Goal: Task Accomplishment & Management: Use online tool/utility

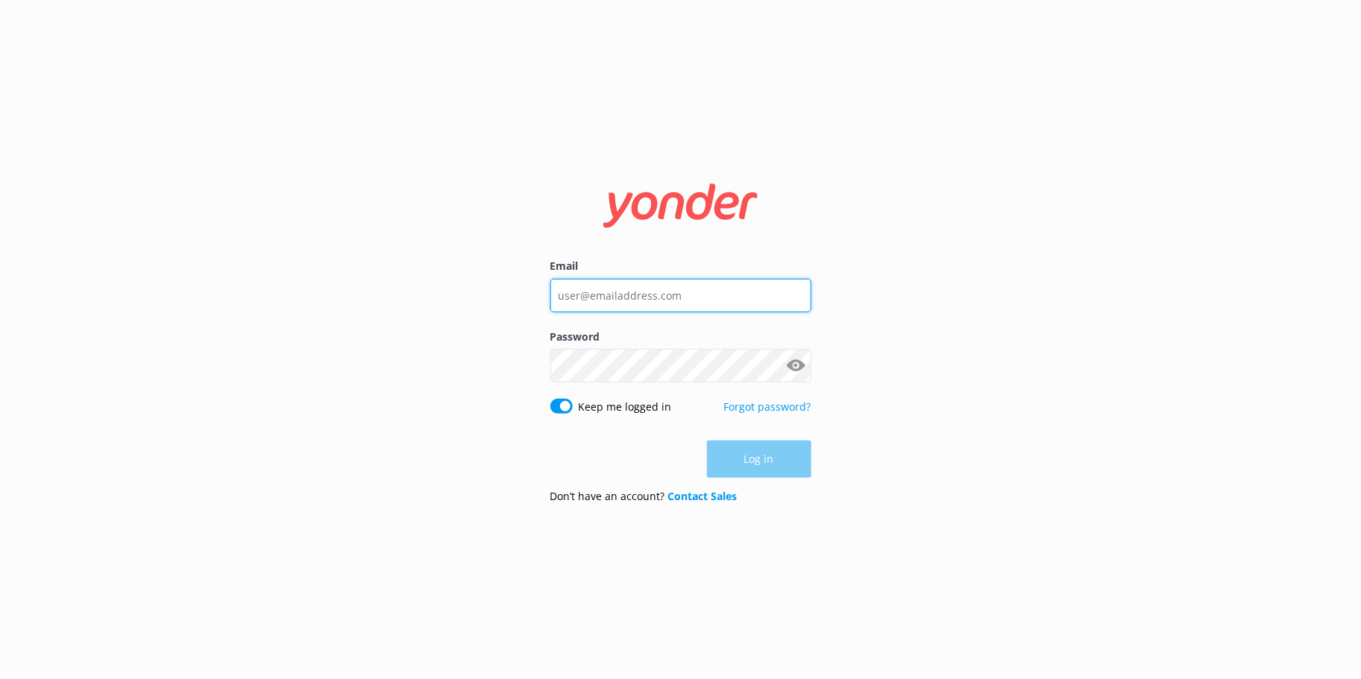
type input "[EMAIL_ADDRESS][DOMAIN_NAME]"
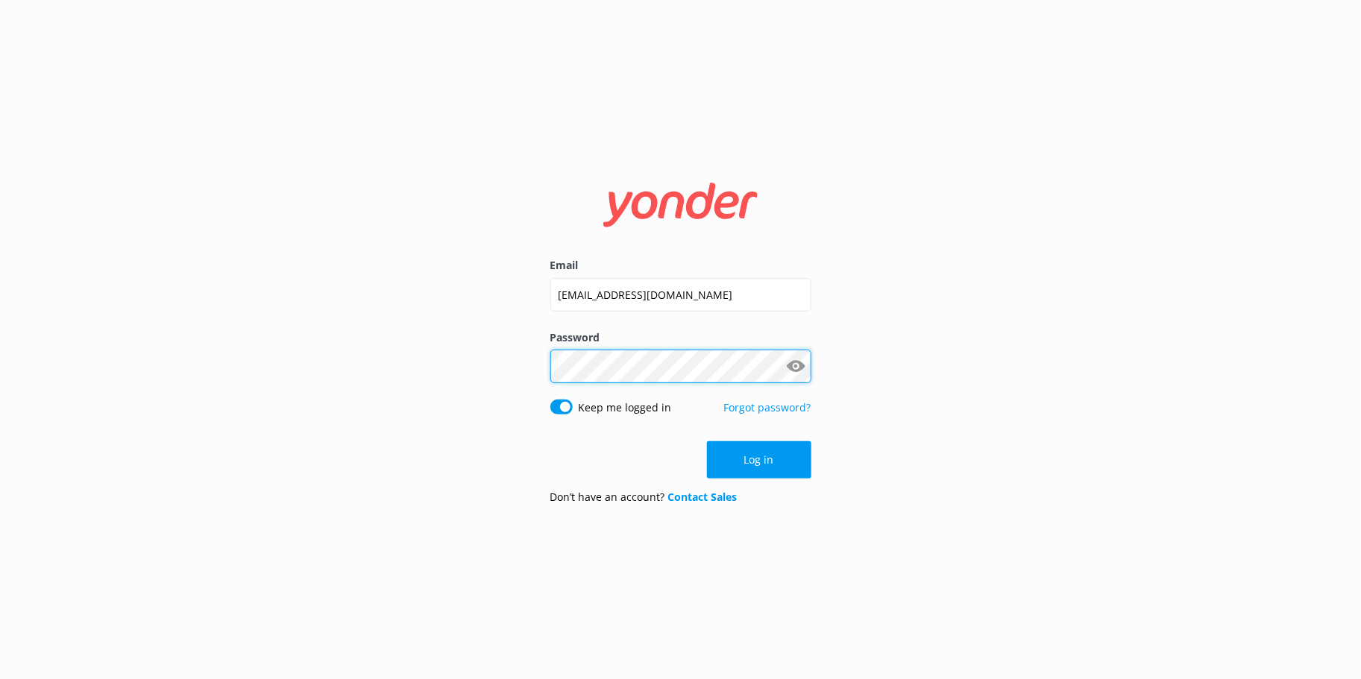
click at [550, 364] on protonpass-control-b9c4 at bounding box center [550, 366] width 0 height 16
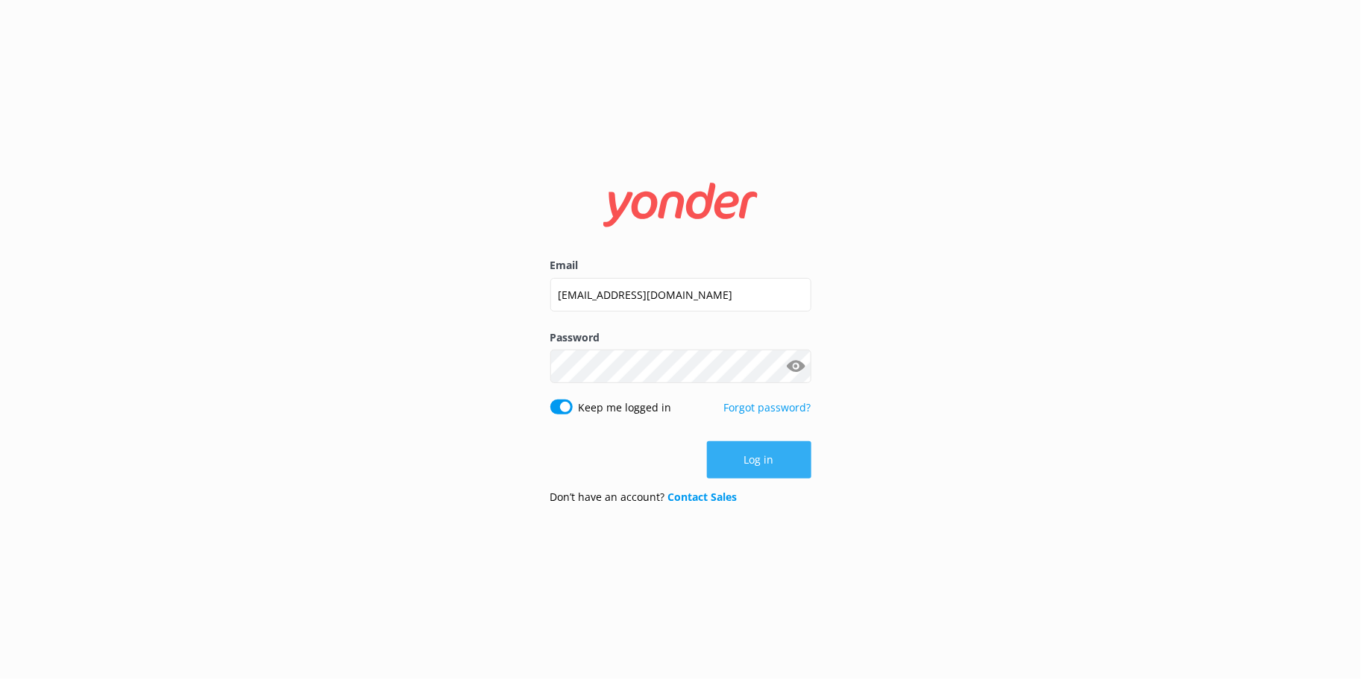
click at [756, 468] on button "Log in" at bounding box center [759, 460] width 104 height 37
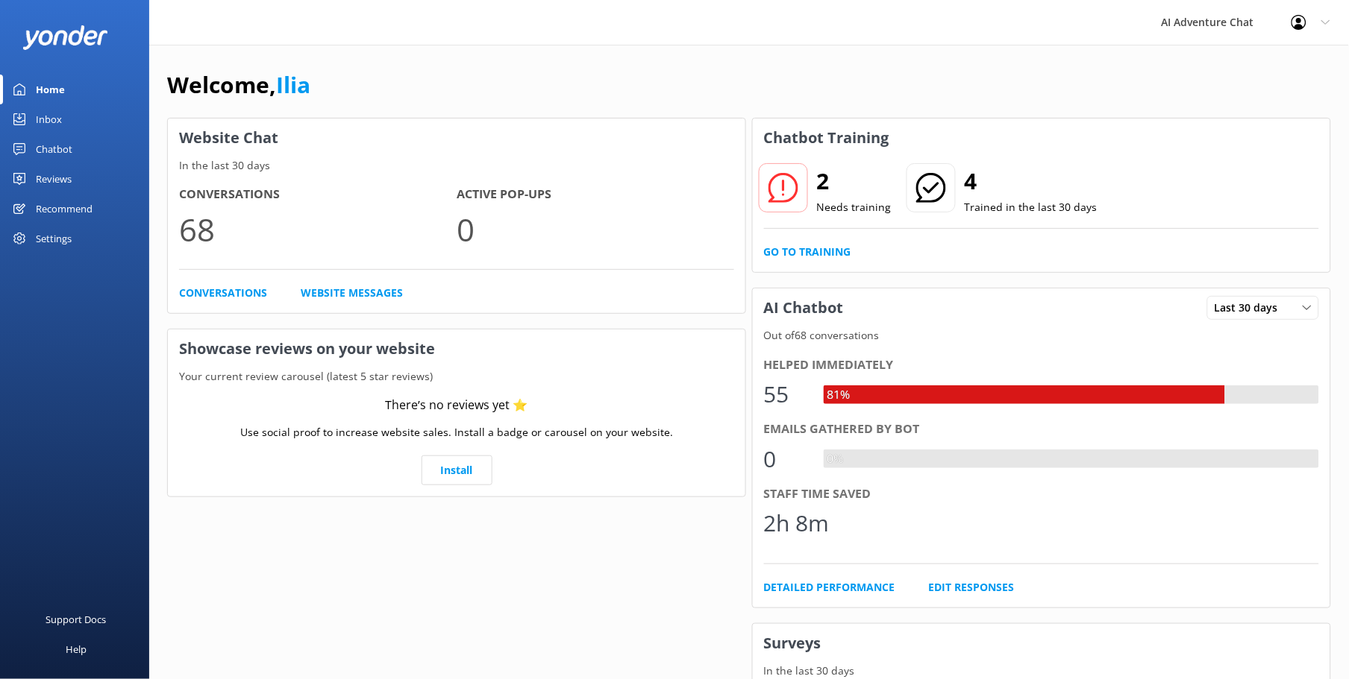
click at [48, 120] on div "Inbox" at bounding box center [49, 119] width 26 height 30
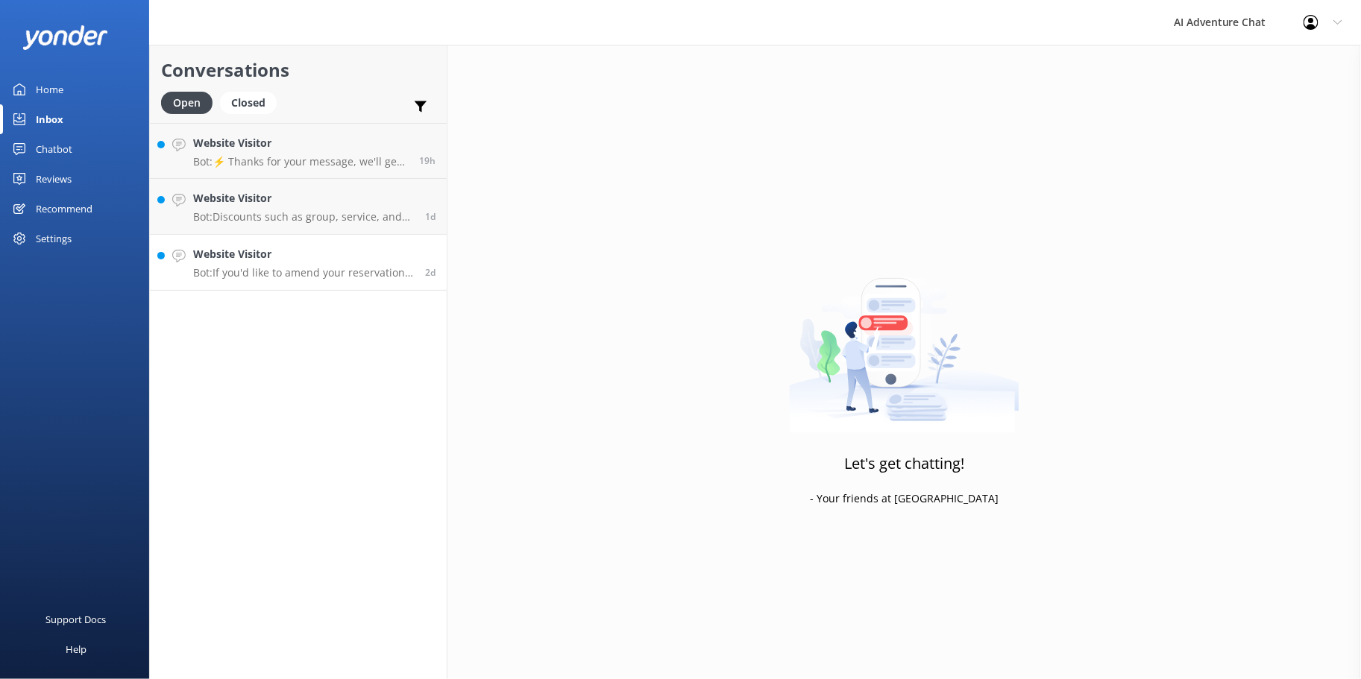
click at [296, 266] on p "Bot: If you'd like to amend your reservation, please contact the Cape Fear Adve…" at bounding box center [303, 272] width 221 height 13
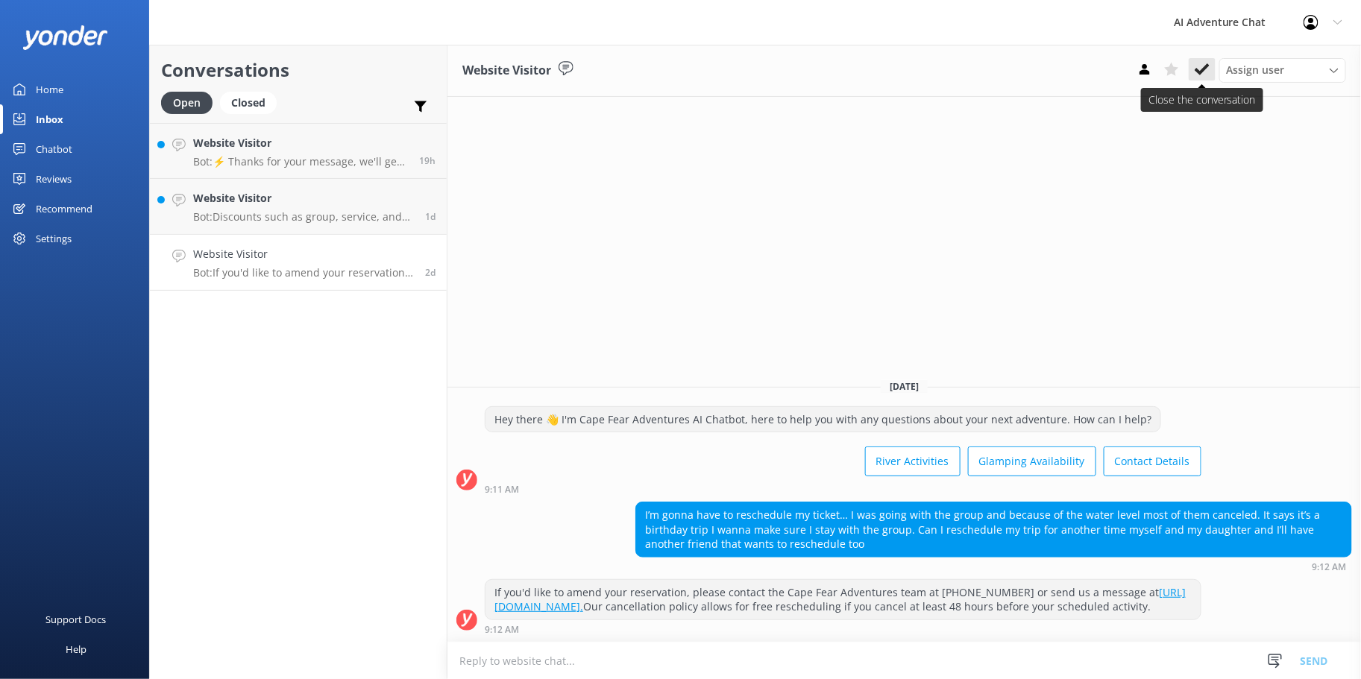
click at [1204, 63] on icon at bounding box center [1202, 69] width 15 height 15
click at [332, 210] on div "Website Visitor Bot: Discounts such as group, service, and social media offers …" at bounding box center [303, 206] width 221 height 33
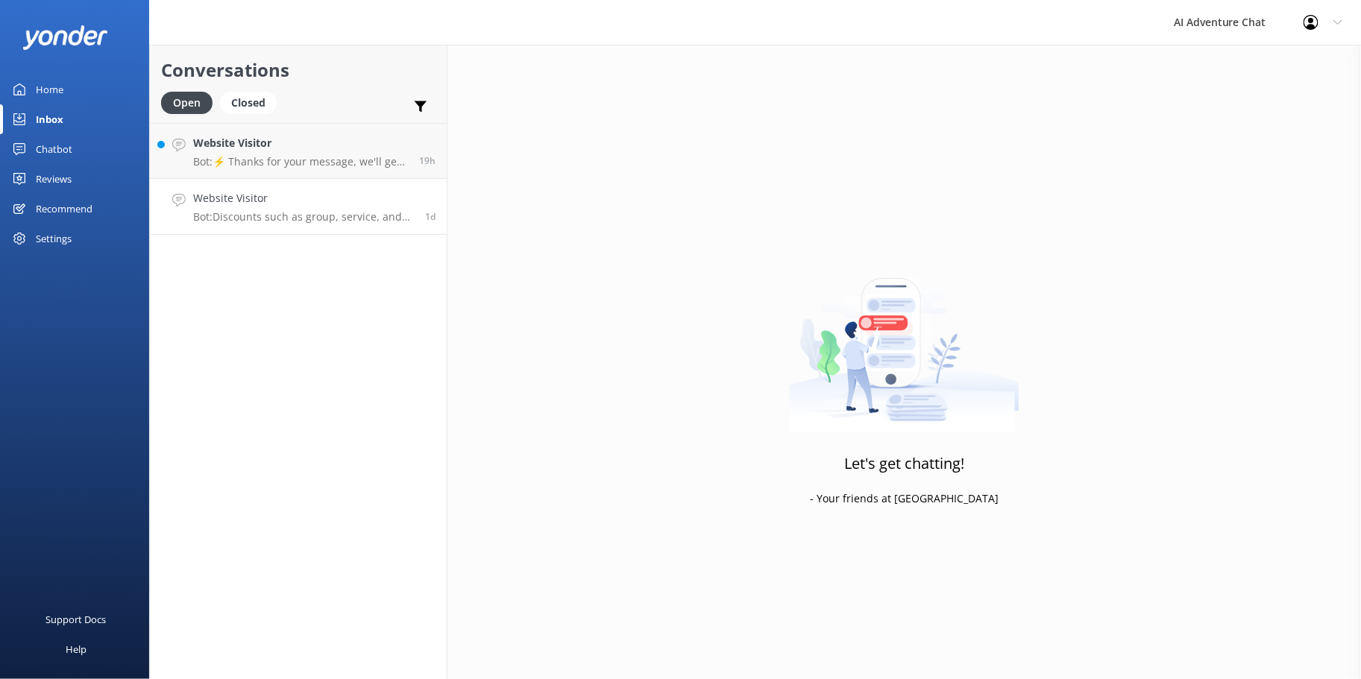
click at [322, 204] on h4 "Website Visitor" at bounding box center [303, 198] width 221 height 16
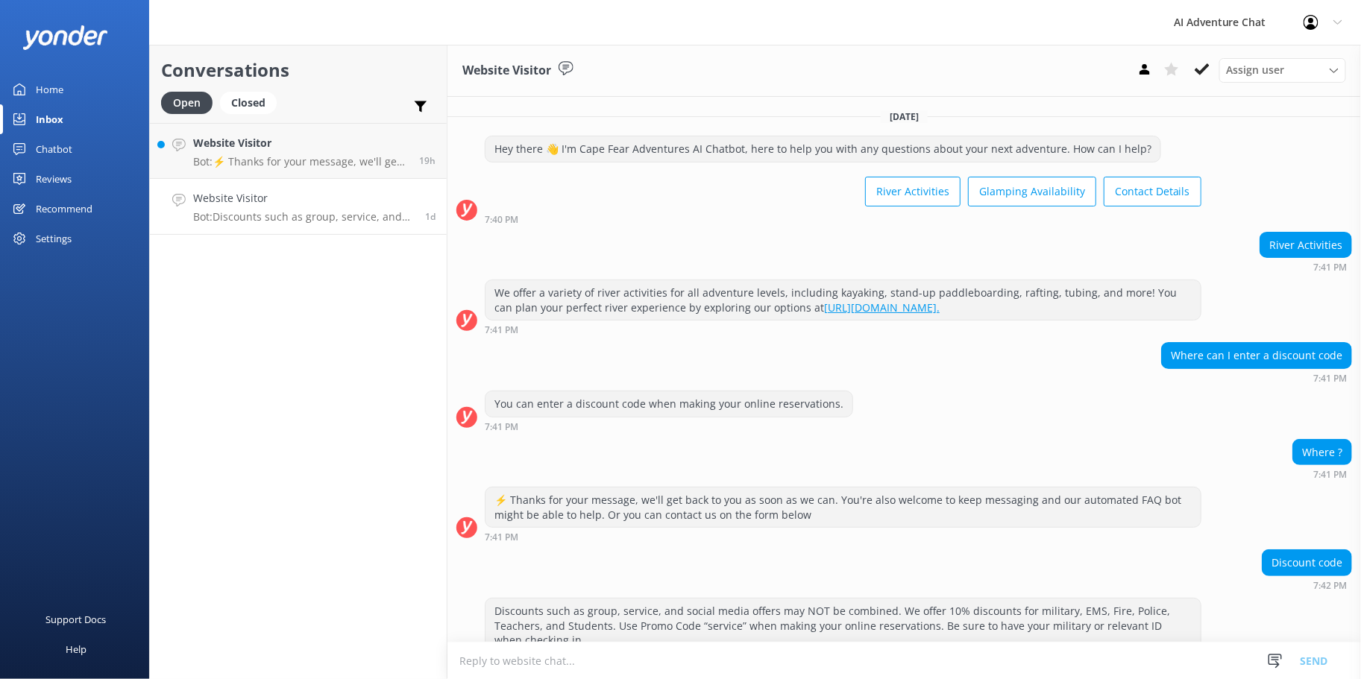
scroll to position [34, 0]
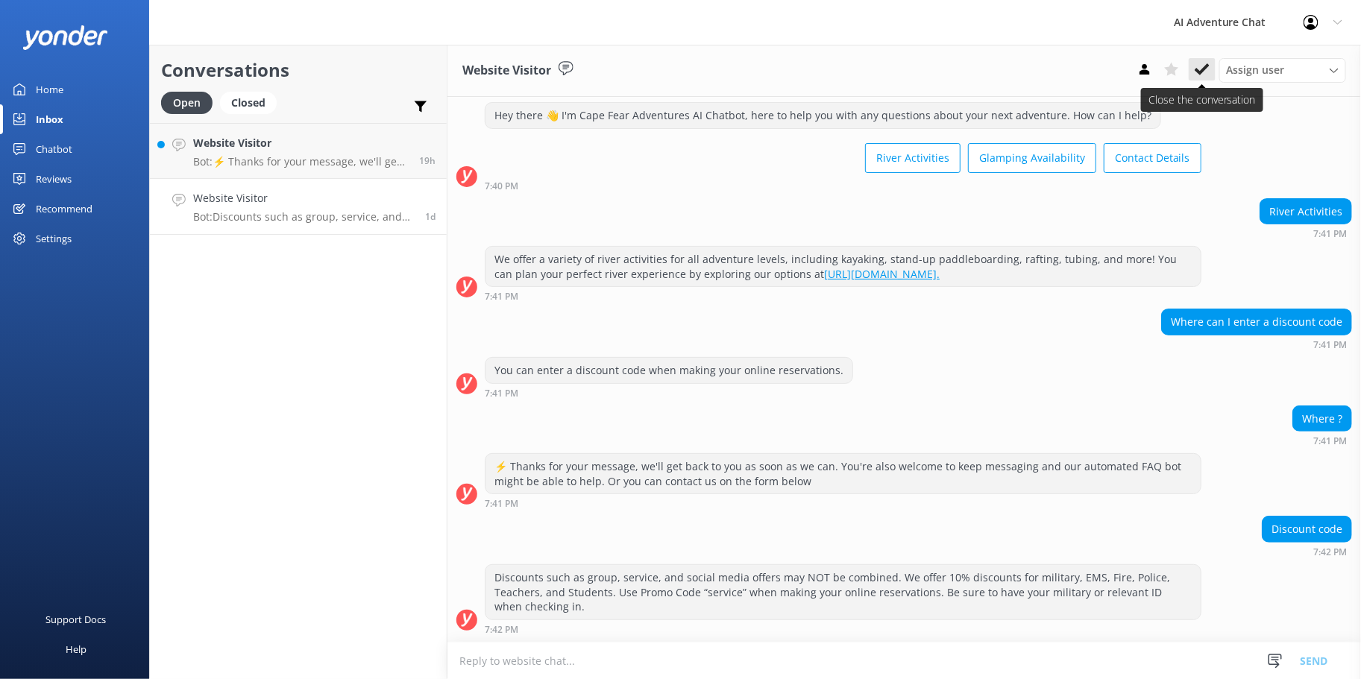
click at [1193, 66] on button at bounding box center [1202, 69] width 27 height 22
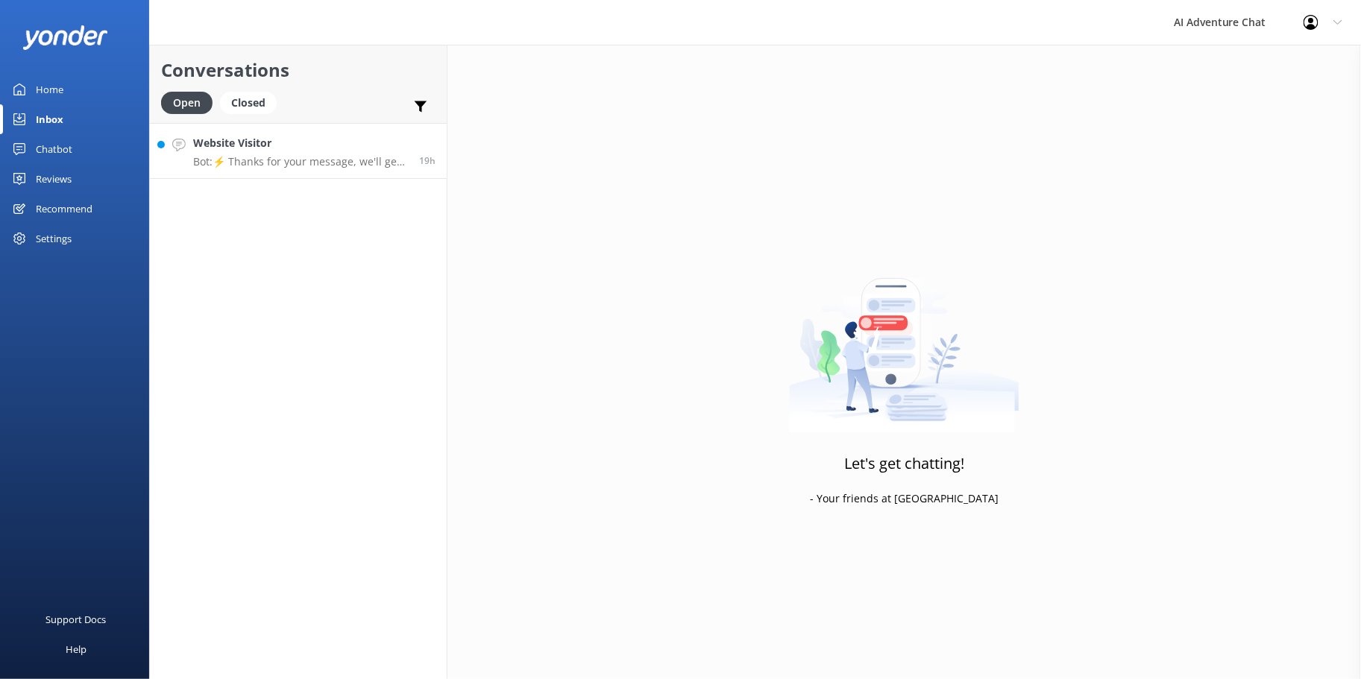
click at [292, 165] on p "Bot: ⚡ Thanks for your message, we'll get back to you as soon as we can. You're…" at bounding box center [300, 161] width 215 height 13
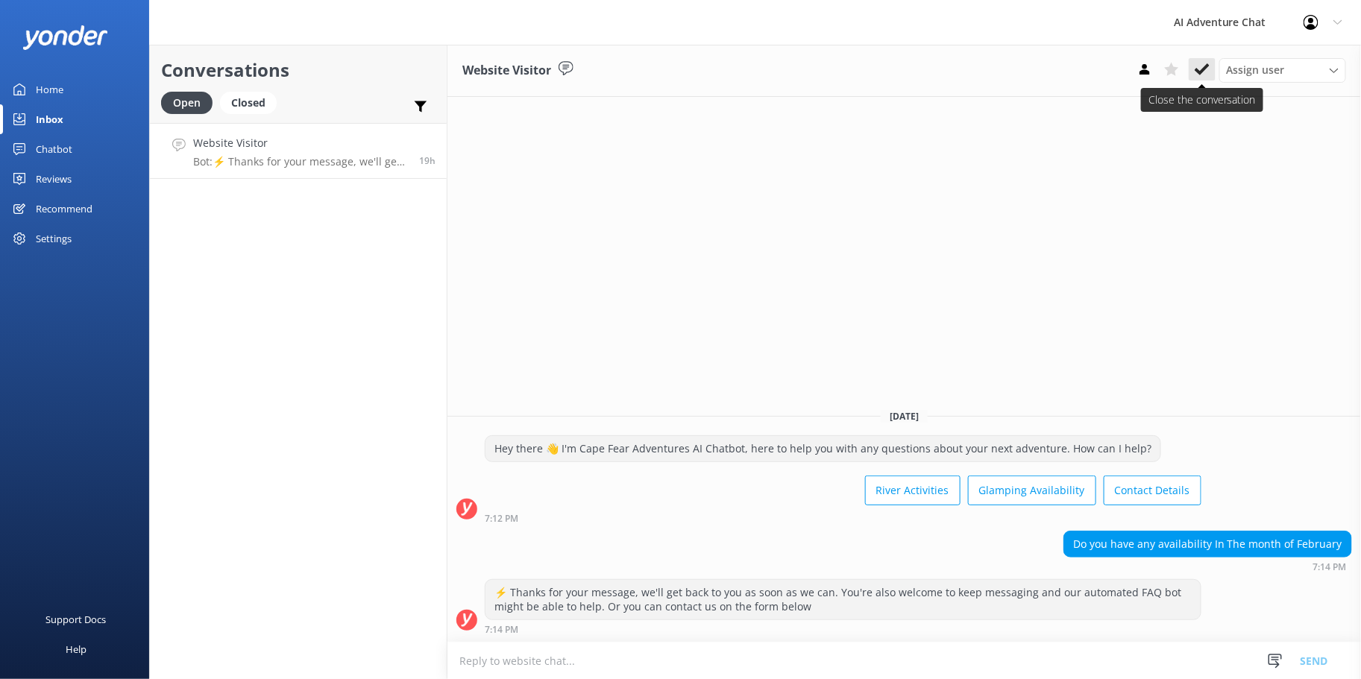
click at [1205, 66] on icon at bounding box center [1202, 69] width 15 height 15
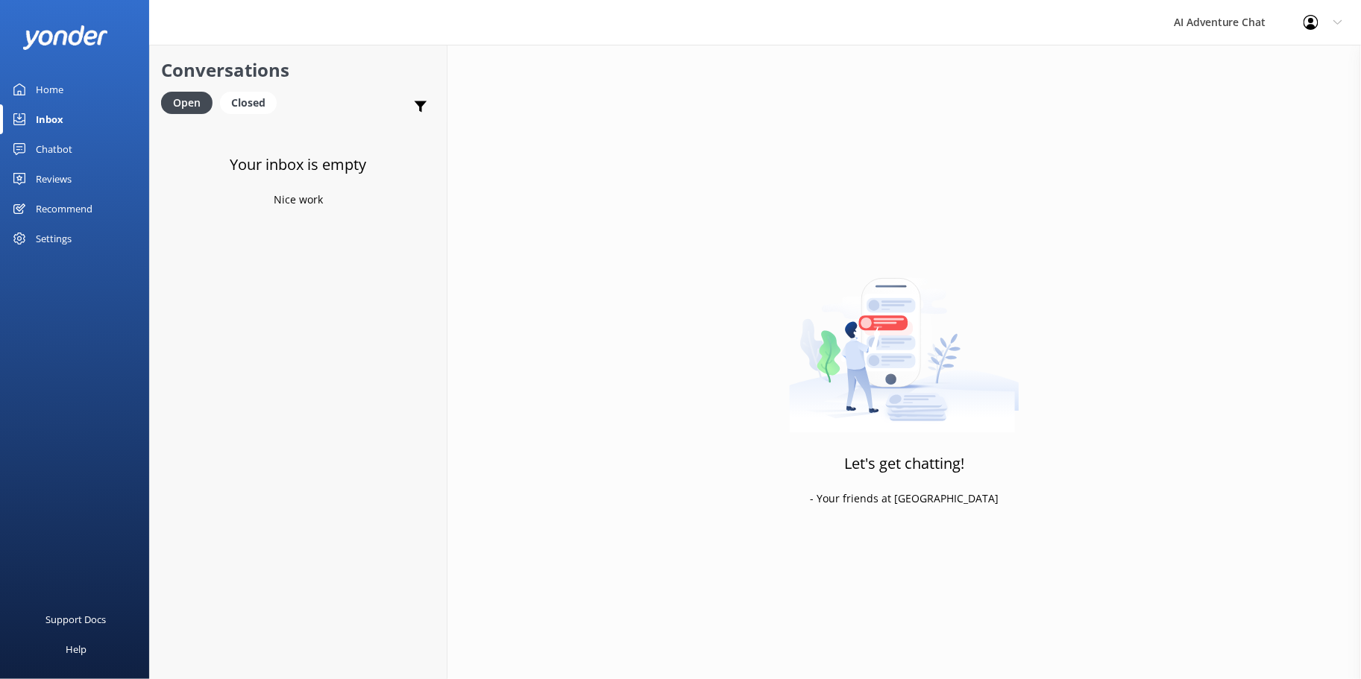
click at [61, 94] on div "Home" at bounding box center [50, 90] width 28 height 30
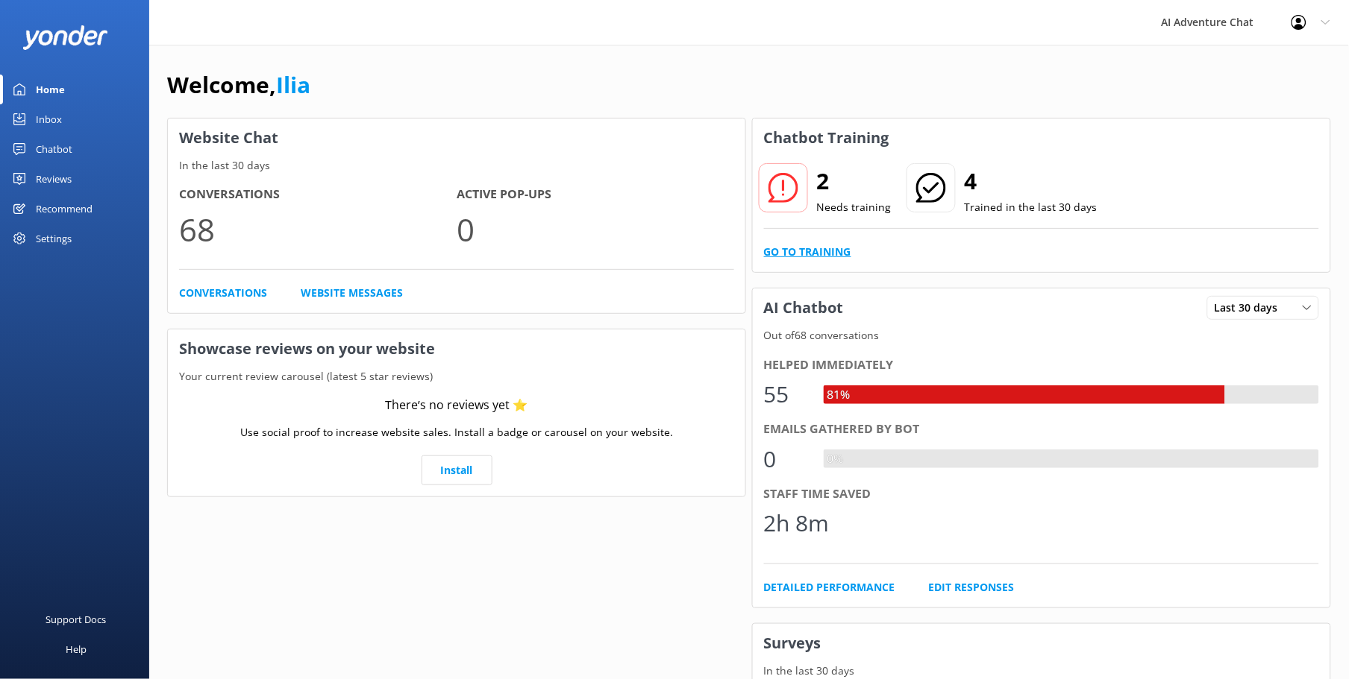
click at [795, 248] on link "Go to Training" at bounding box center [807, 252] width 87 height 16
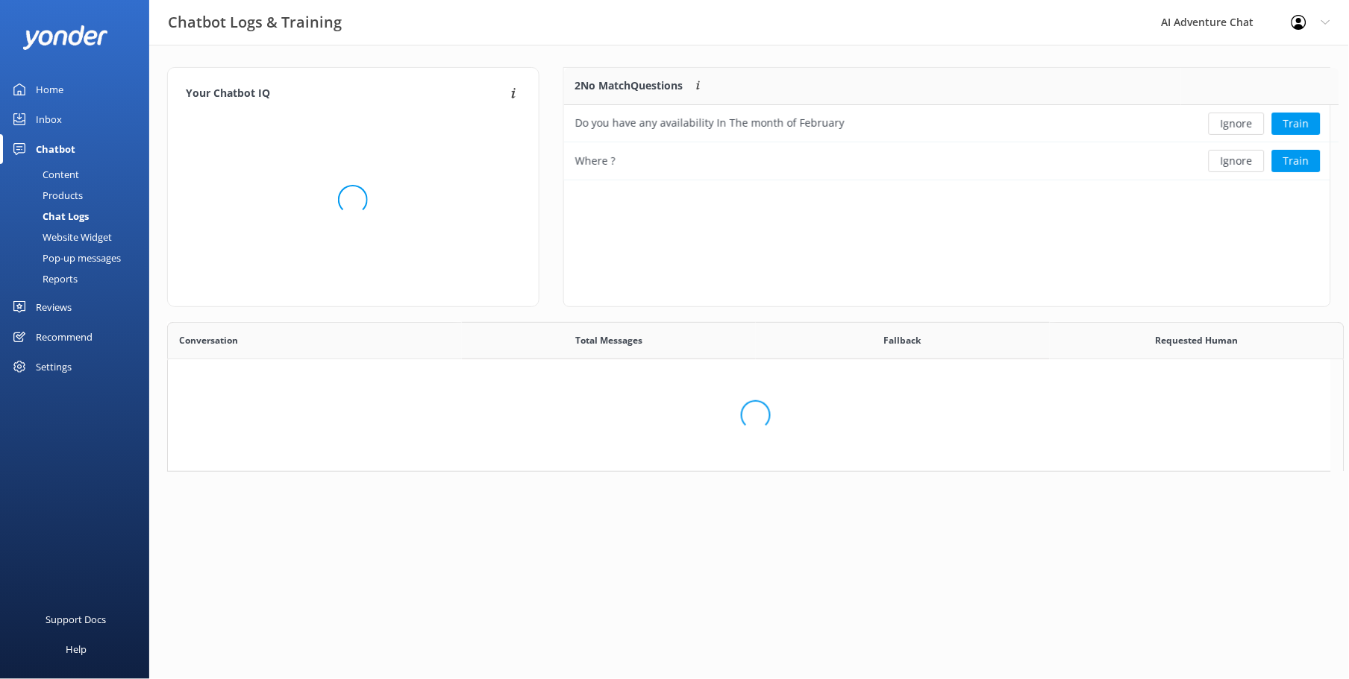
scroll to position [510, 1150]
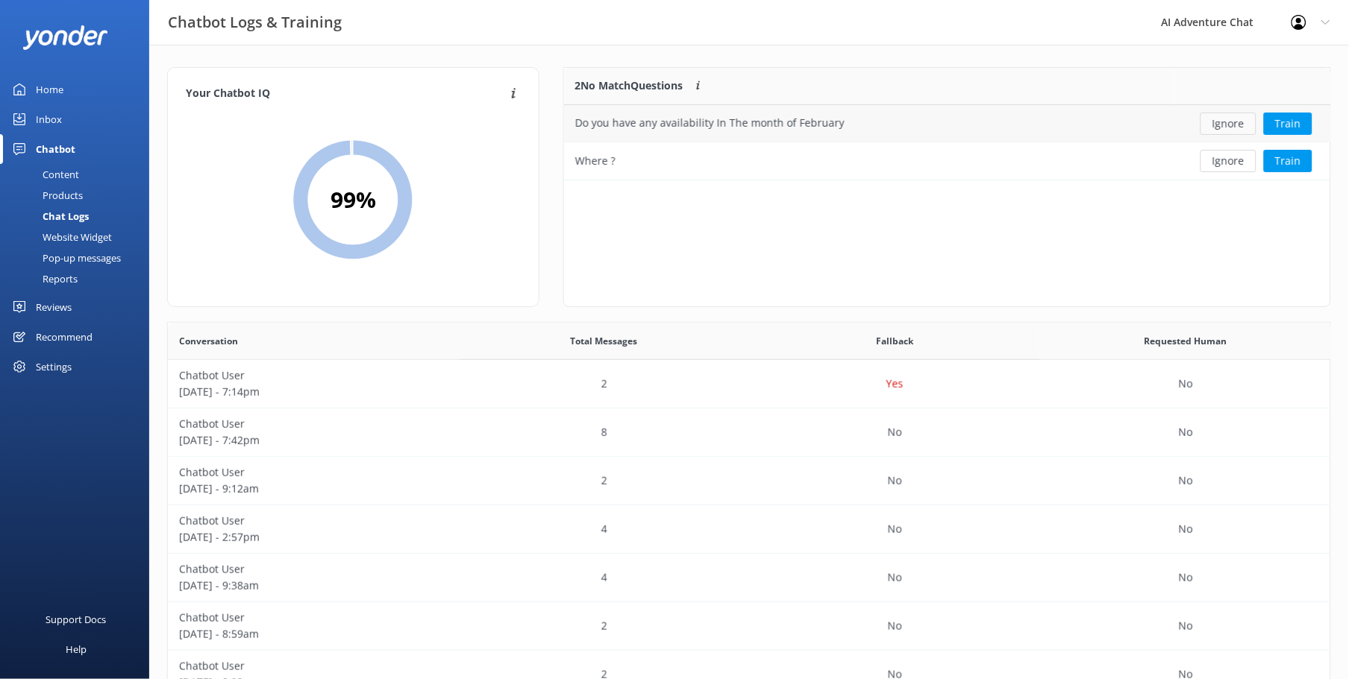
click at [1236, 118] on button "Ignore" at bounding box center [1228, 124] width 56 height 22
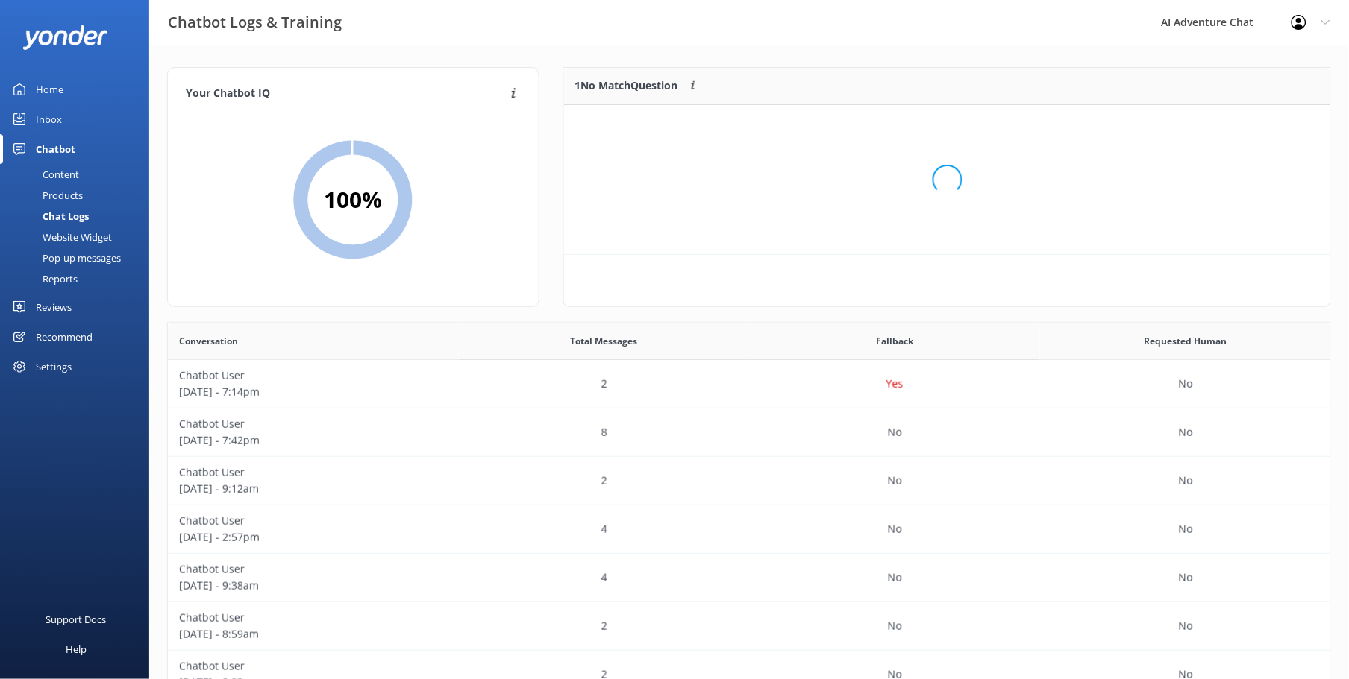
scroll to position [63, 754]
click at [1225, 121] on button "Ignore" at bounding box center [1228, 124] width 56 height 22
click at [78, 94] on link "Home" at bounding box center [74, 90] width 149 height 30
